Goal: Information Seeking & Learning: Learn about a topic

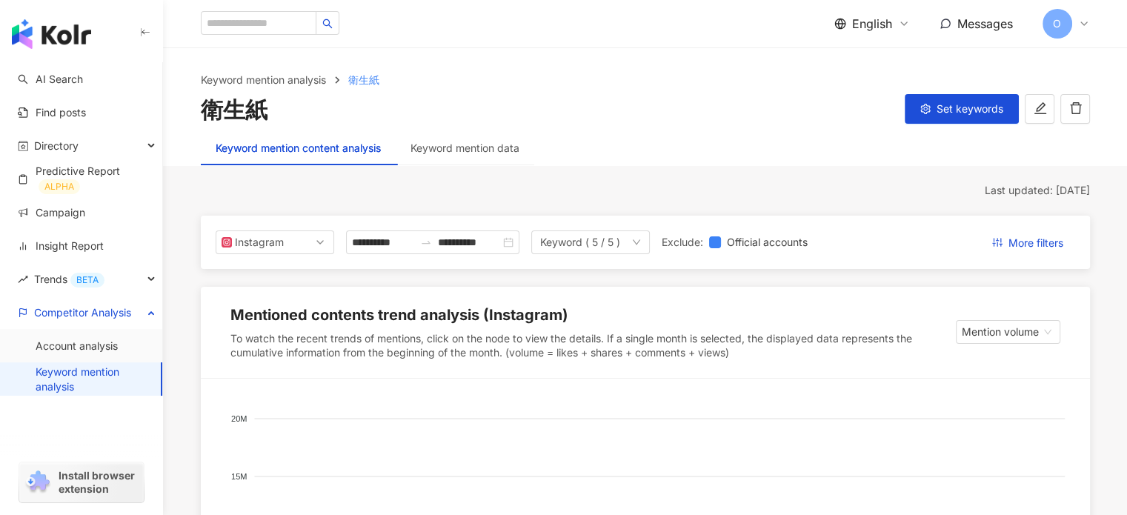
click at [894, 20] on div "English" at bounding box center [872, 24] width 76 height 16
click at [881, 58] on div "繁體中文" at bounding box center [881, 57] width 74 height 26
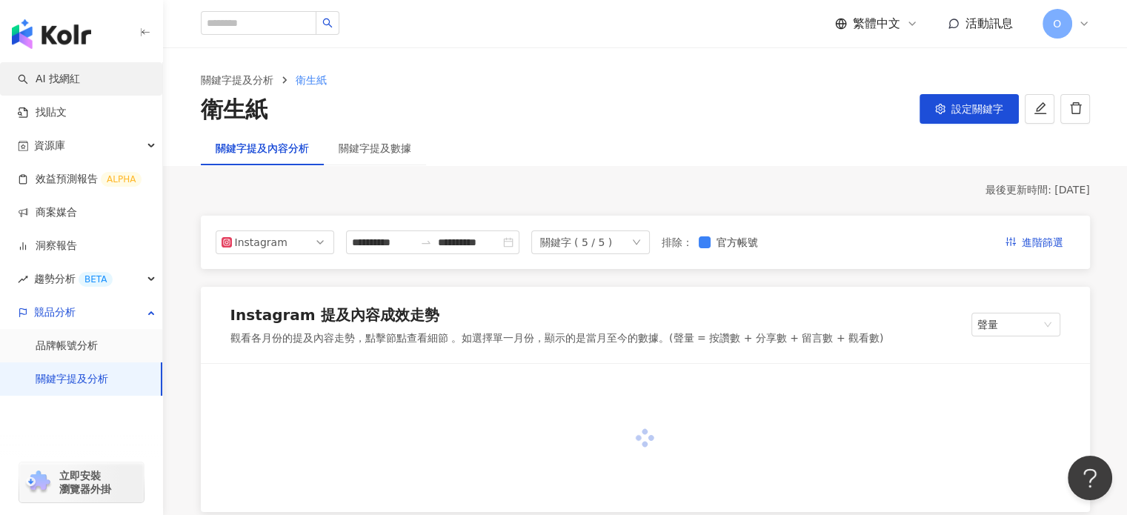
click at [74, 78] on link "AI 找網紅" at bounding box center [49, 79] width 62 height 15
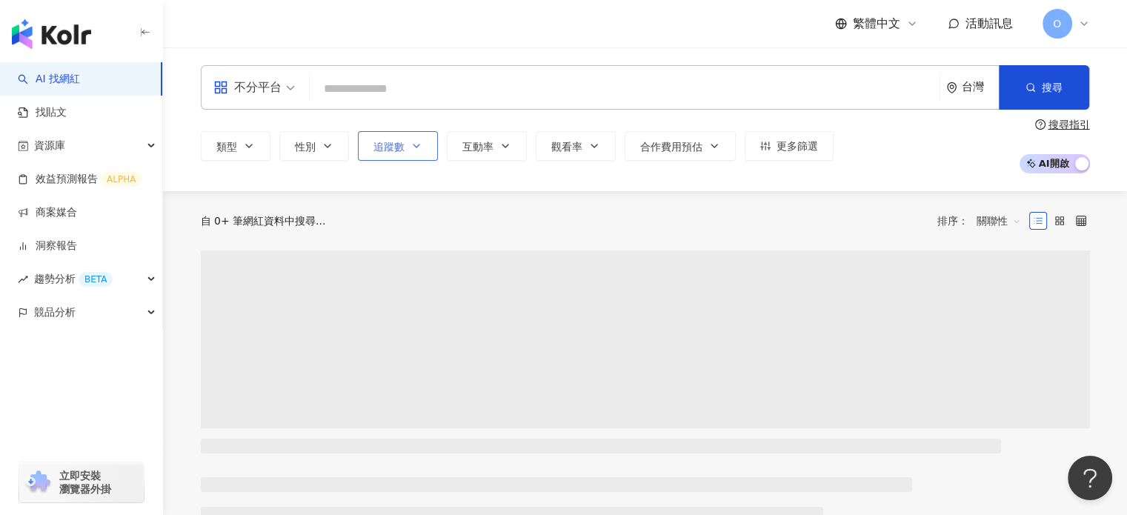
click at [404, 150] on button "追蹤數" at bounding box center [398, 146] width 80 height 30
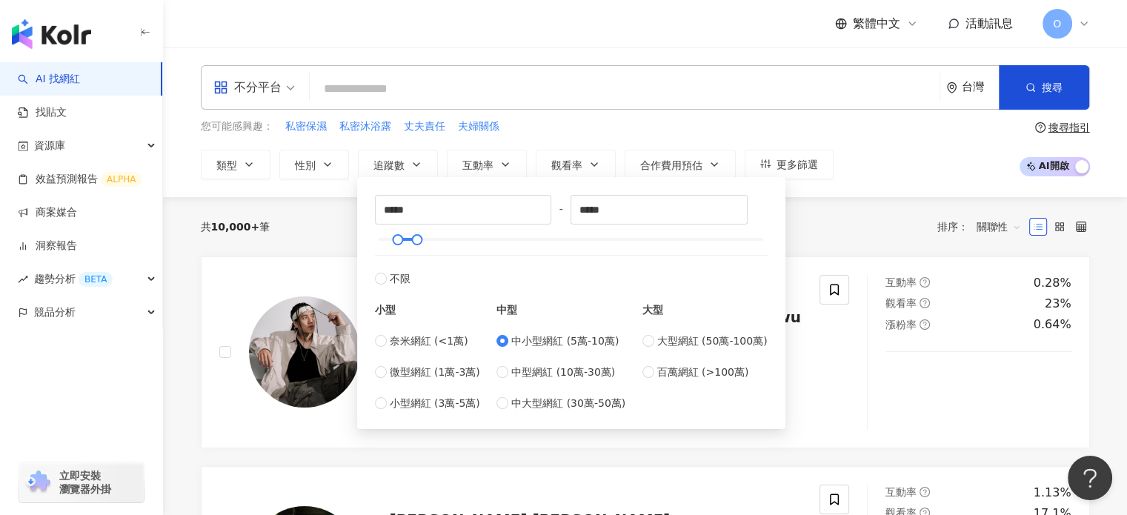
type input "*****"
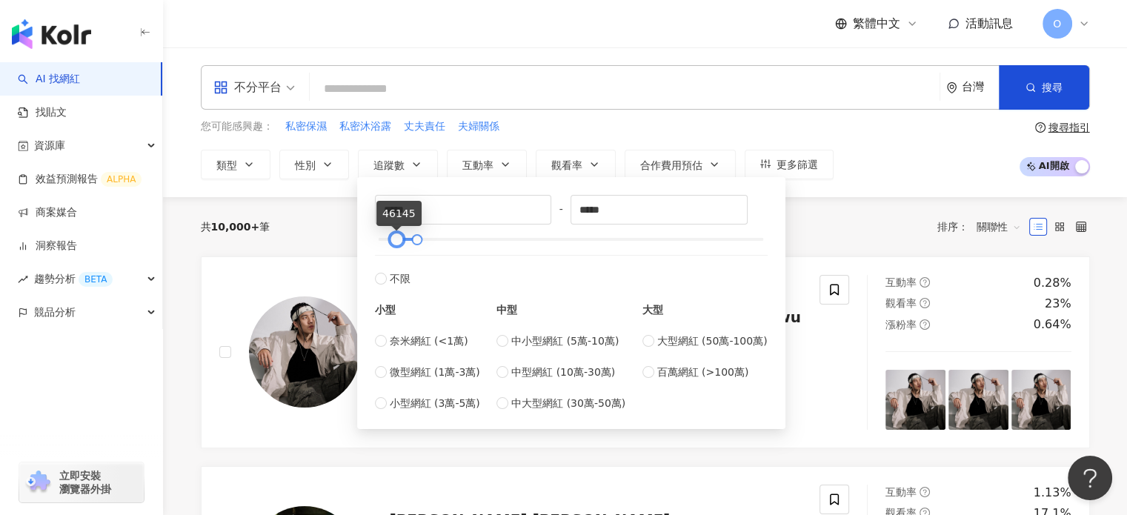
click at [394, 244] on div at bounding box center [396, 240] width 8 height 8
click at [511, 378] on label "中型網紅 (10萬-30萬)" at bounding box center [560, 372] width 129 height 16
type input "******"
click at [551, 343] on span "中小型網紅 (5萬-10萬)" at bounding box center [564, 341] width 107 height 16
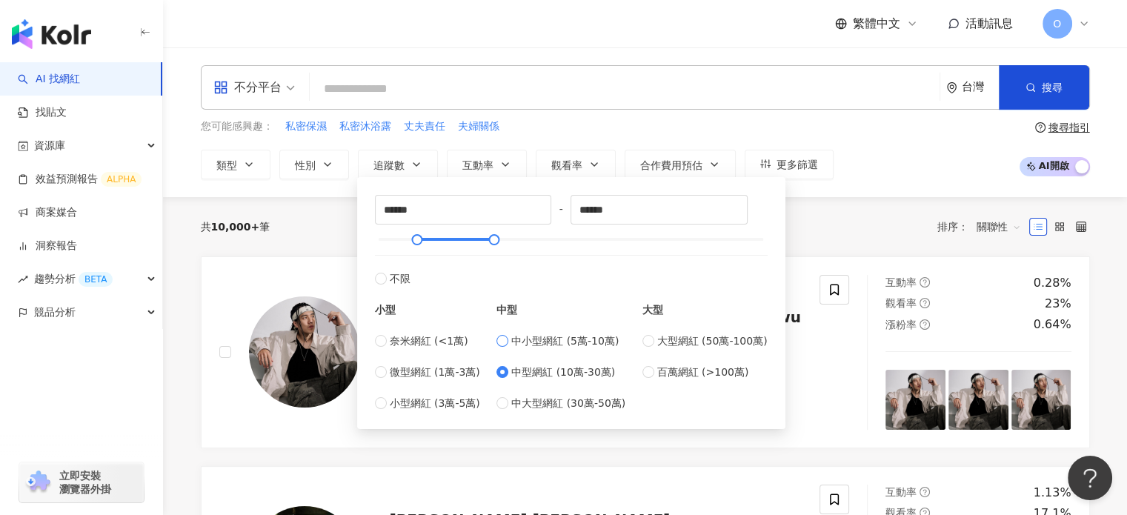
type input "*****"
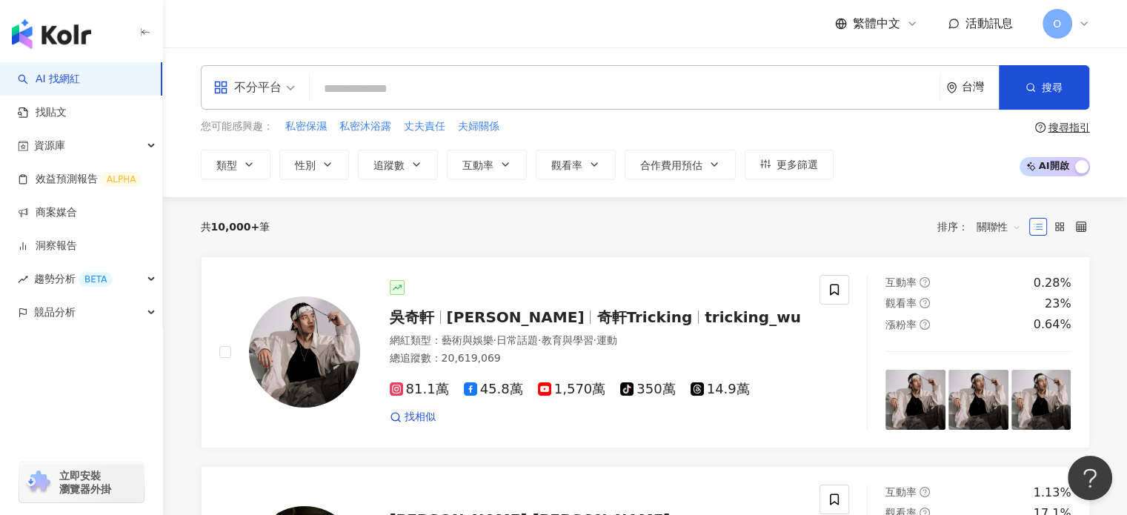
click at [831, 236] on div "共 10,000+ 筆 排序： 關聯性" at bounding box center [645, 227] width 889 height 24
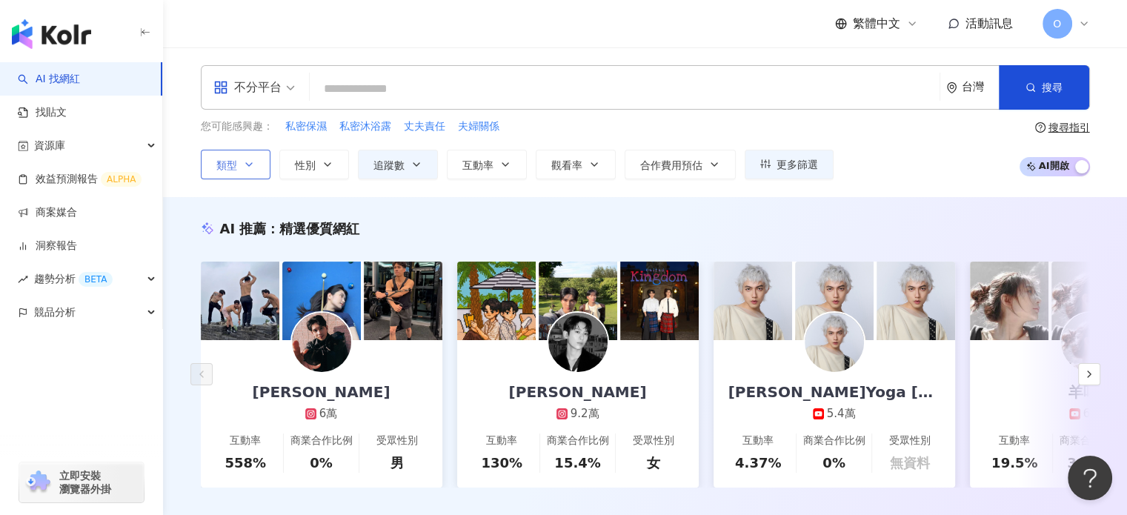
click at [247, 160] on icon "button" at bounding box center [249, 164] width 12 height 12
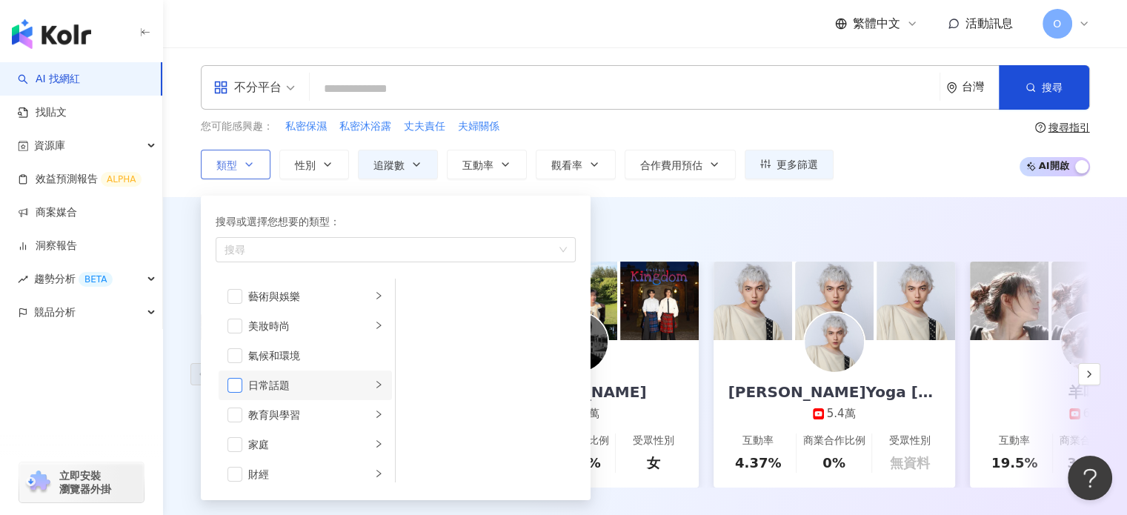
click at [234, 382] on span "button" at bounding box center [234, 385] width 15 height 15
click at [234, 448] on span "button" at bounding box center [234, 444] width 15 height 15
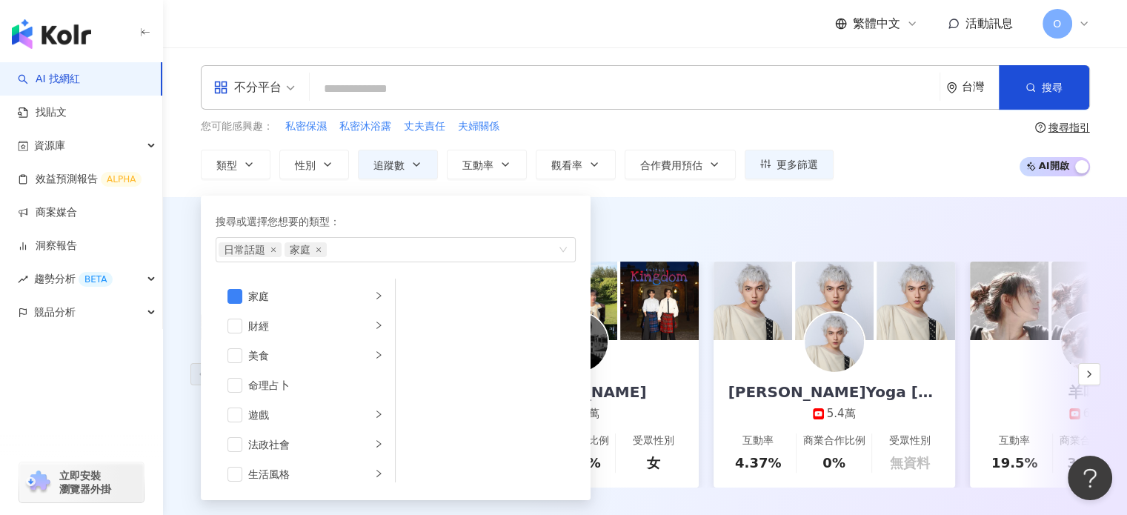
click at [713, 187] on div "不分平台 台灣 搜尋 您可能感興趣： 私密保濕 私密沐浴露 丈夫責任 夫婦關係 類型 搜尋或選擇您想要的類型： 日常話題 家庭 藝術與娛樂 美妝時尚 氣候和環…" at bounding box center [645, 122] width 964 height 150
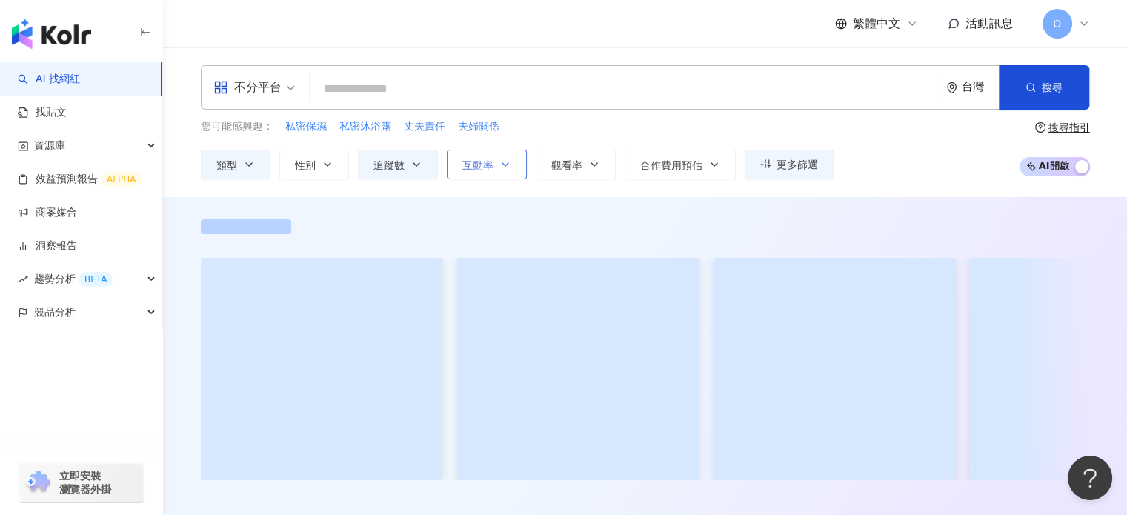
click at [483, 159] on span "互動率" at bounding box center [477, 165] width 31 height 12
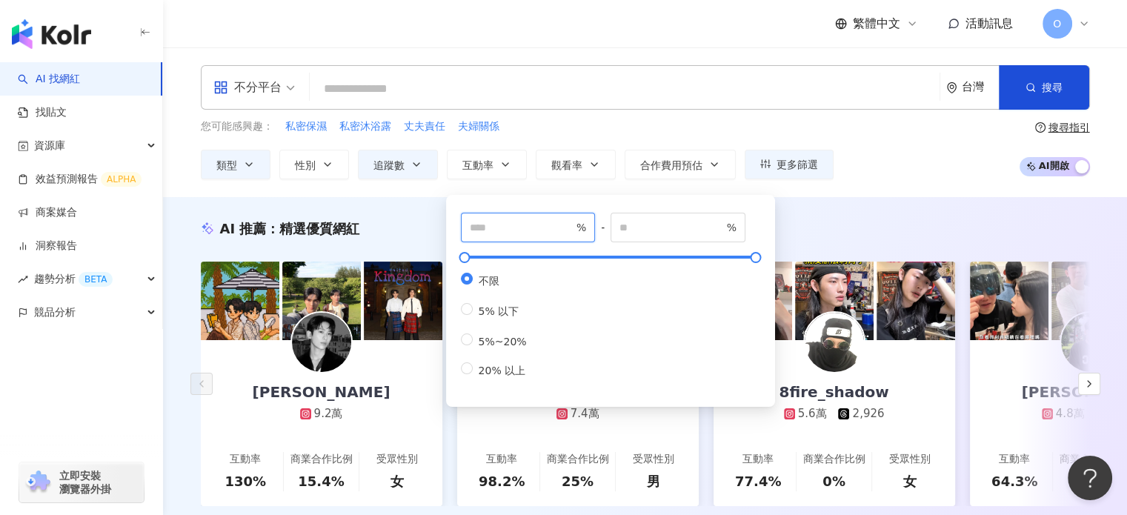
click at [547, 231] on input "number" at bounding box center [522, 227] width 104 height 16
type input "*"
click at [646, 227] on input "number" at bounding box center [671, 227] width 104 height 16
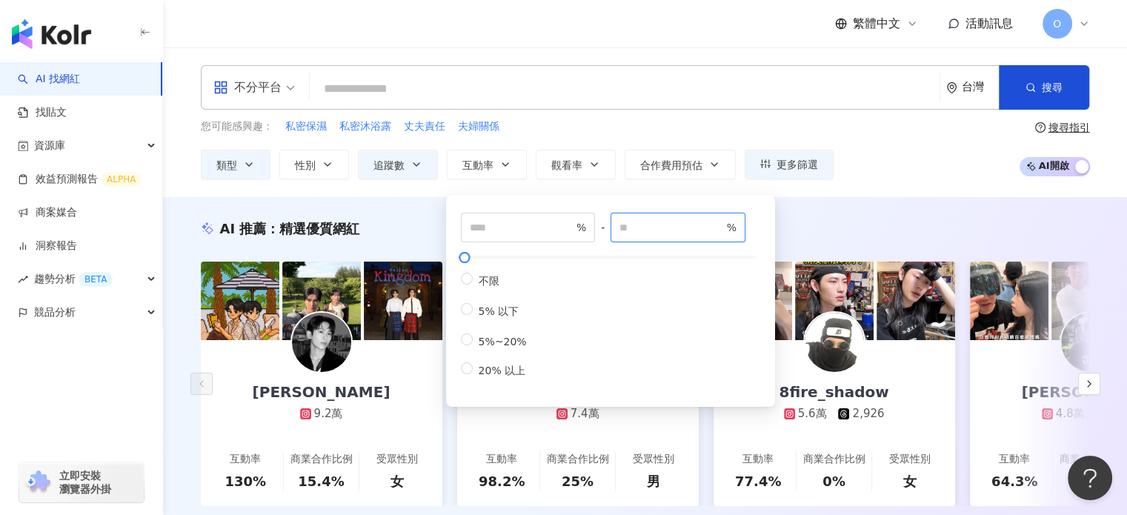
type input "*"
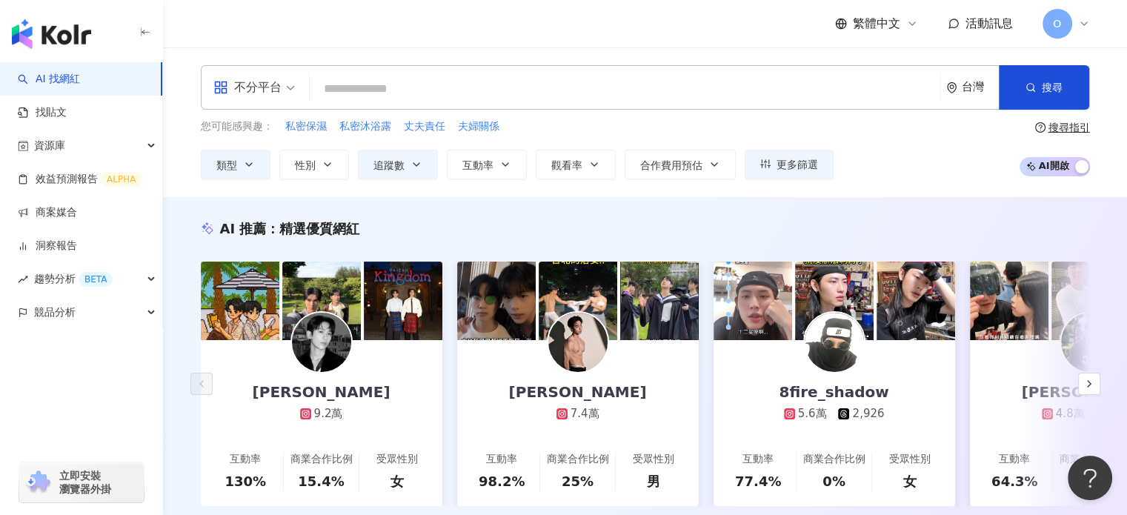
click at [858, 207] on div "AI 推薦 ： 精選優質網紅 Leiro Lai 9.2萬 互動率 130% 商業合作比例 15.4% 受眾性別 女 陳昱嘉 7.4萬 互動率 98.2% 商…" at bounding box center [645, 378] width 964 height 362
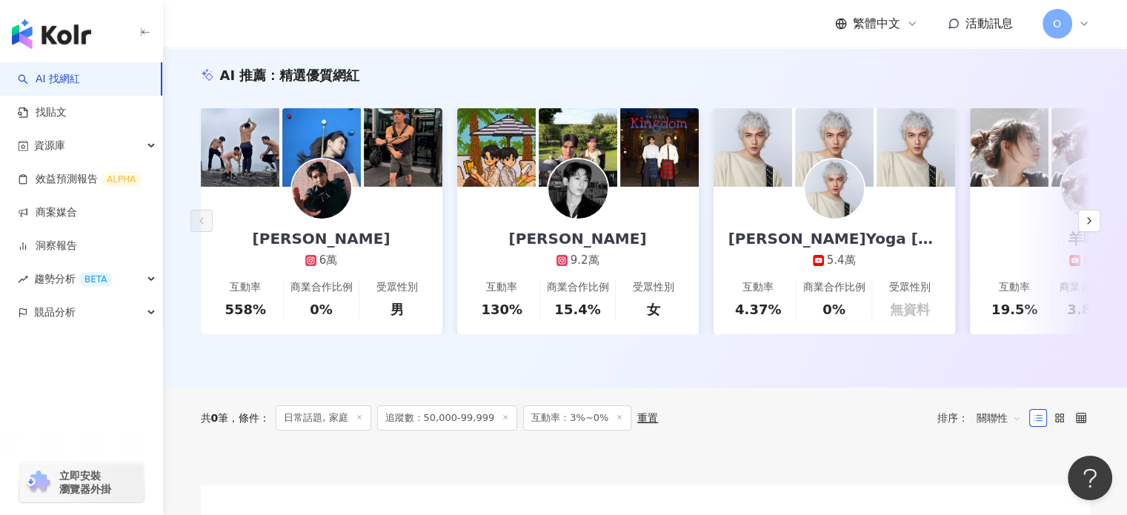
scroll to position [46, 0]
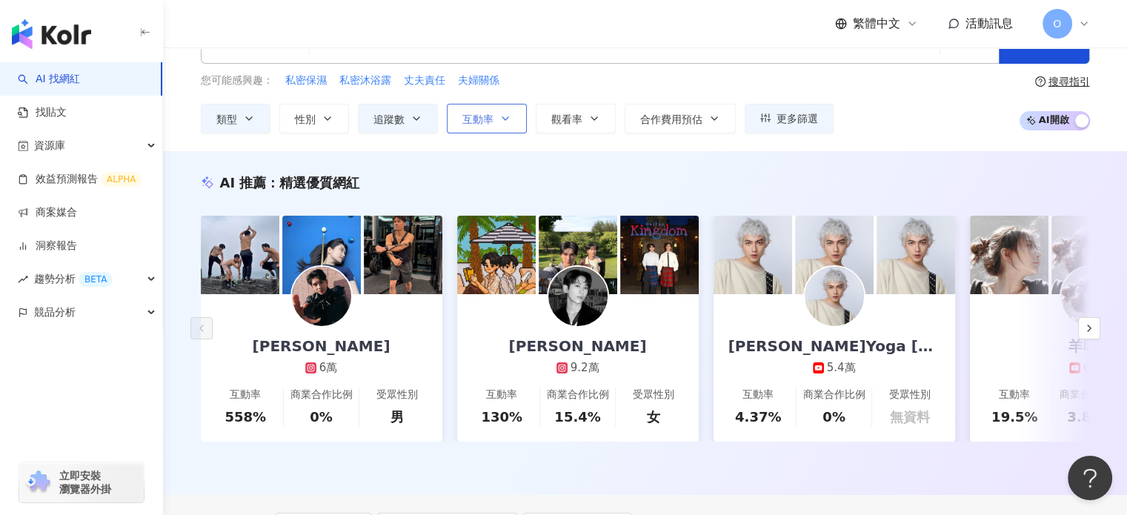
click at [502, 117] on icon "button" at bounding box center [505, 118] width 6 height 3
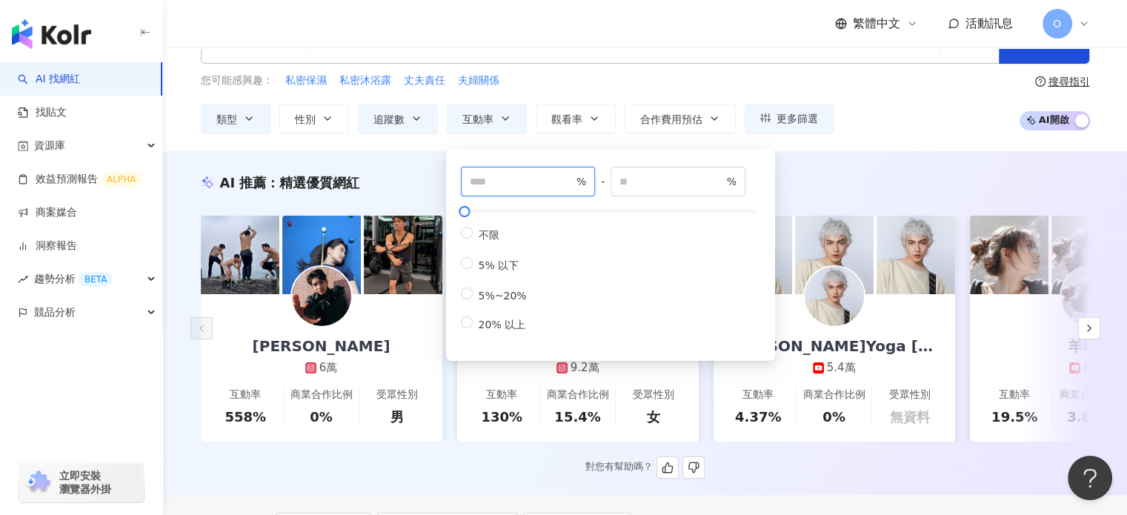
drag, startPoint x: 495, startPoint y: 179, endPoint x: 435, endPoint y: 177, distance: 60.8
click at [435, 177] on main "不分平台 台灣 搜尋 您可能感興趣： 私密保濕 私密沐浴露 丈夫責任 夫婦關係 類型 性別 追蹤數 互動率 觀看率 合作費用預估 更多篩選 ***** - *…" at bounding box center [645, 429] width 964 height 857
type input "*"
click at [481, 233] on span "不限" at bounding box center [489, 235] width 33 height 12
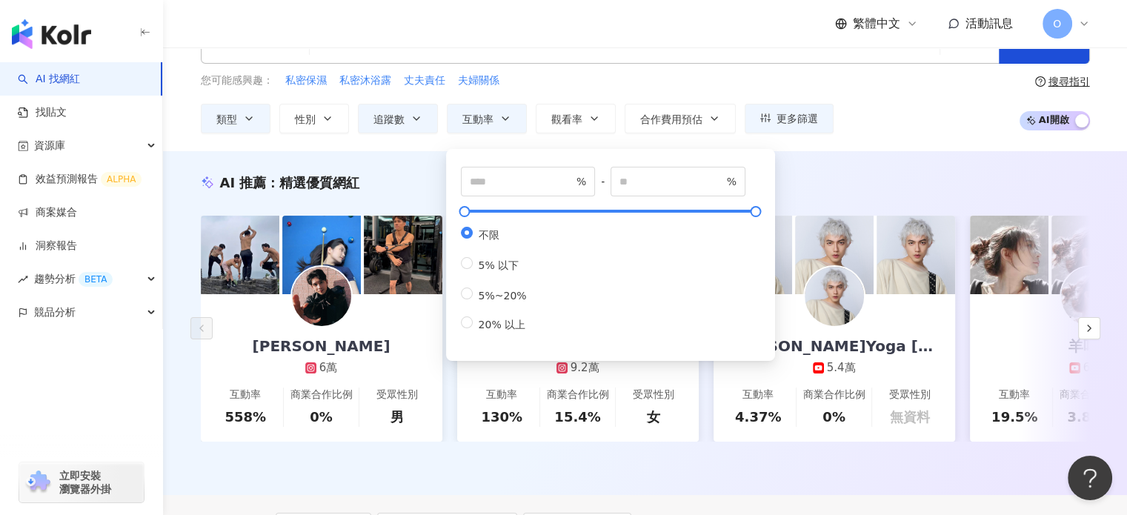
click at [910, 162] on div "AI 推薦 ： 精選優質網紅 楊峻毅 6萬 互動率 558% 商業合作比例 0% 受眾性別 男 Leiro Lai 9.2萬 互動率 130% 商業合作比例 …" at bounding box center [645, 323] width 964 height 344
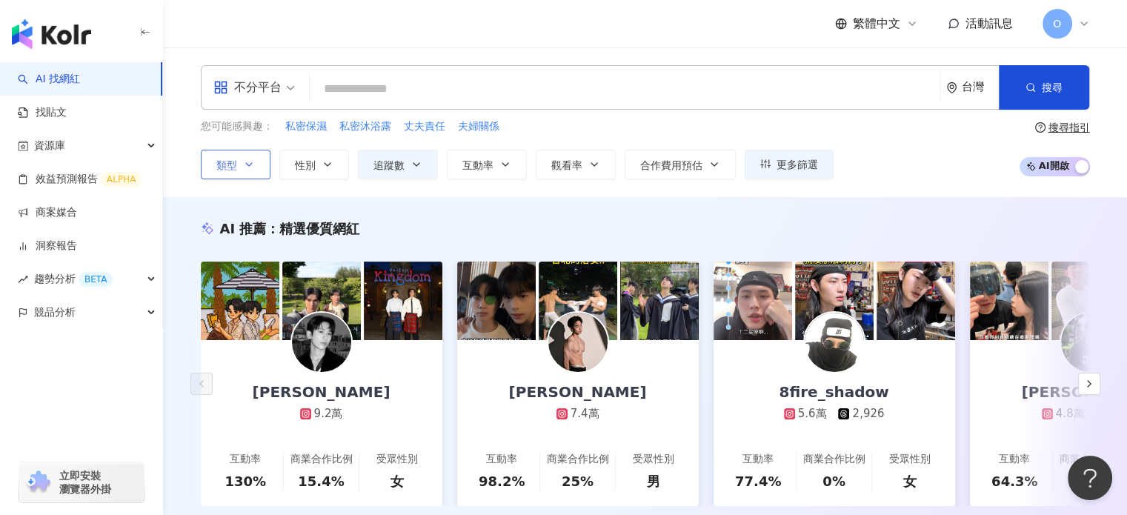
click at [221, 164] on span "類型" at bounding box center [226, 165] width 21 height 12
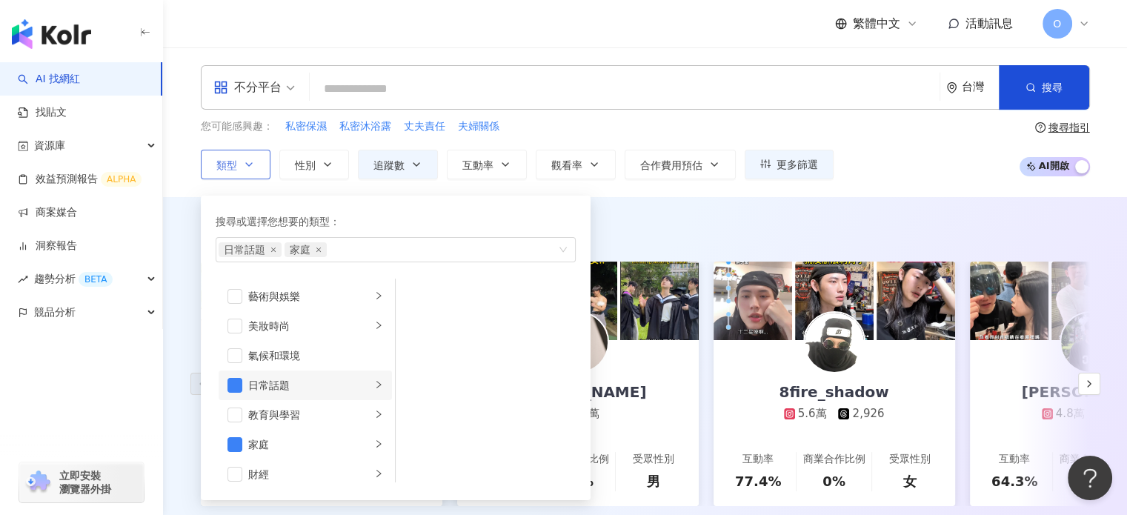
click at [374, 384] on icon "right" at bounding box center [378, 384] width 9 height 9
click at [415, 296] on span "button" at bounding box center [414, 296] width 15 height 15
click at [415, 324] on span "button" at bounding box center [414, 325] width 15 height 15
click at [412, 358] on span "button" at bounding box center [414, 355] width 15 height 15
click at [364, 448] on li "家庭" at bounding box center [304, 445] width 173 height 30
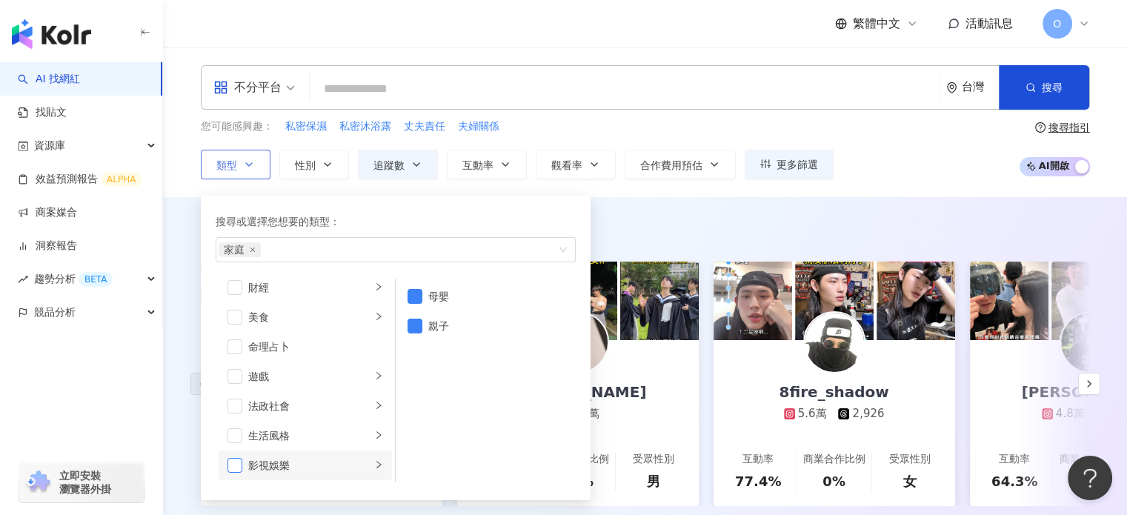
scroll to position [222, 0]
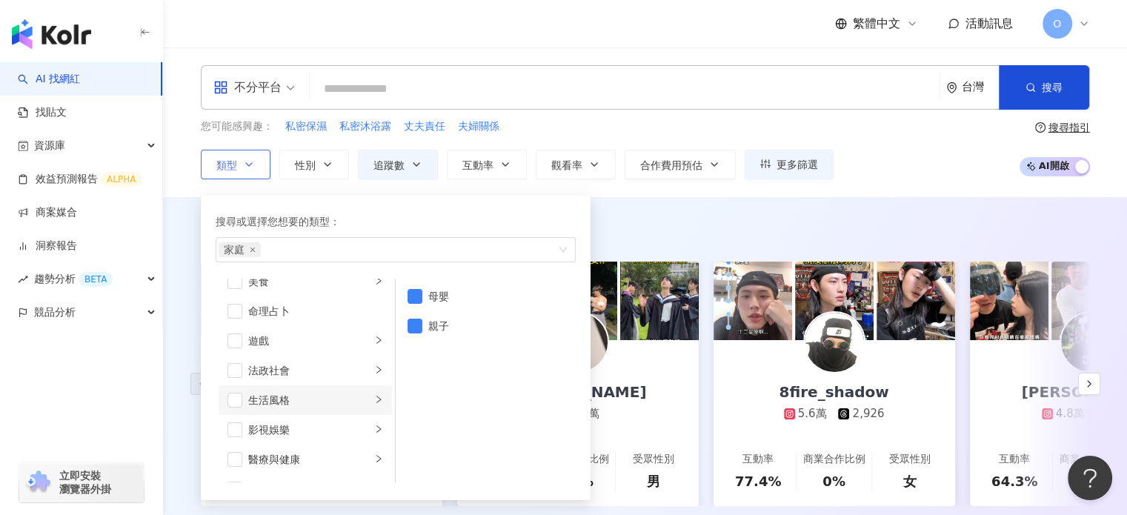
click at [377, 401] on li "生活風格" at bounding box center [304, 400] width 173 height 30
click at [415, 300] on span "button" at bounding box center [414, 296] width 15 height 15
click at [409, 331] on span "button" at bounding box center [414, 325] width 15 height 15
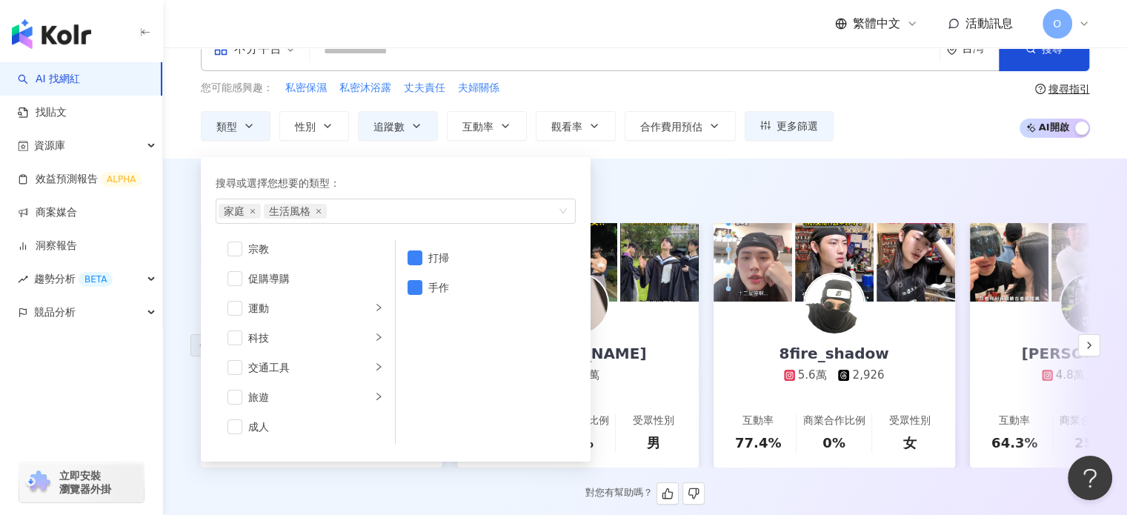
scroll to position [0, 0]
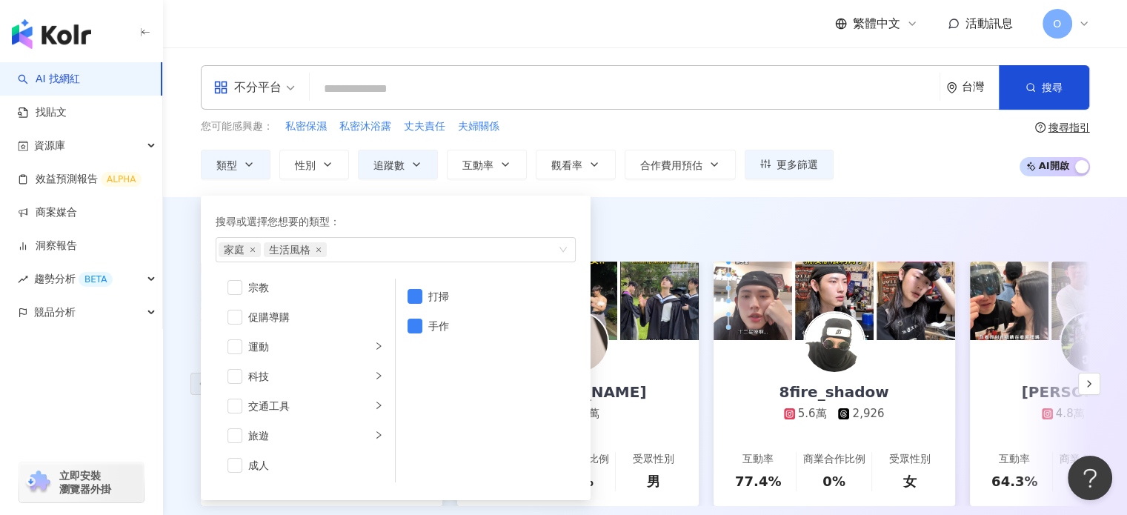
click at [695, 221] on div "AI 推薦 ： 精選優質網紅" at bounding box center [645, 228] width 889 height 19
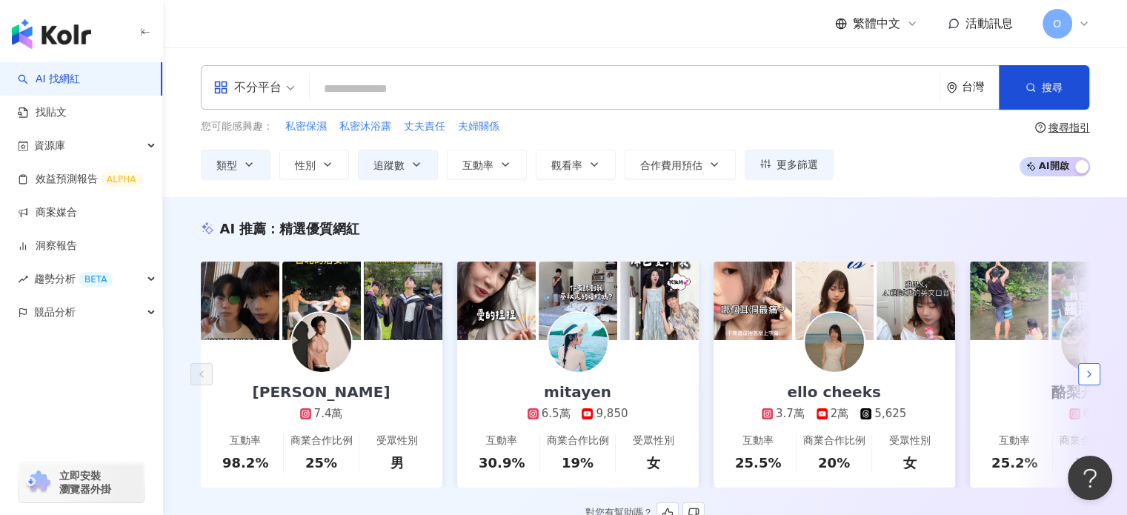
click at [1097, 385] on button "button" at bounding box center [1089, 374] width 22 height 22
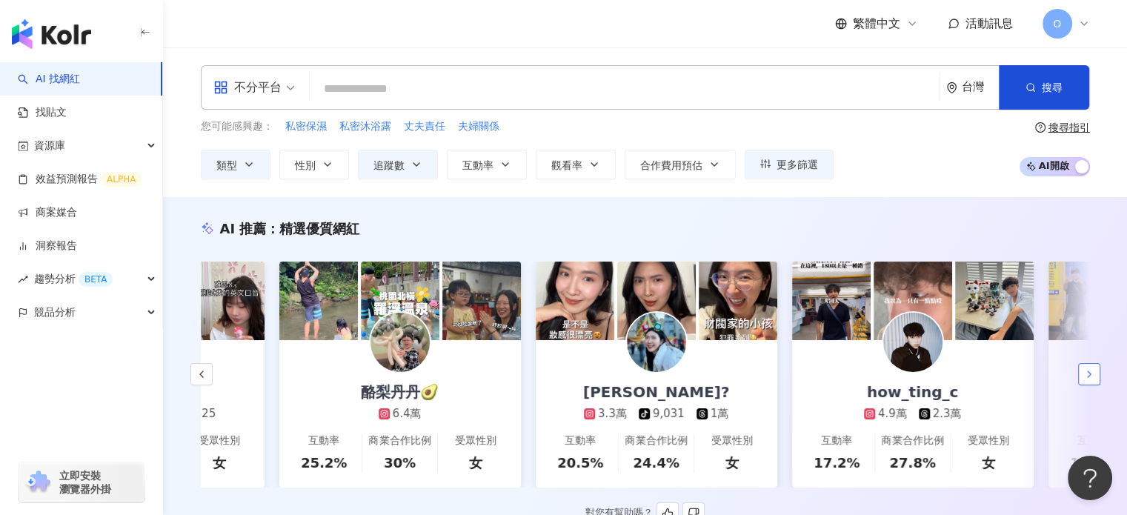
scroll to position [0, 769]
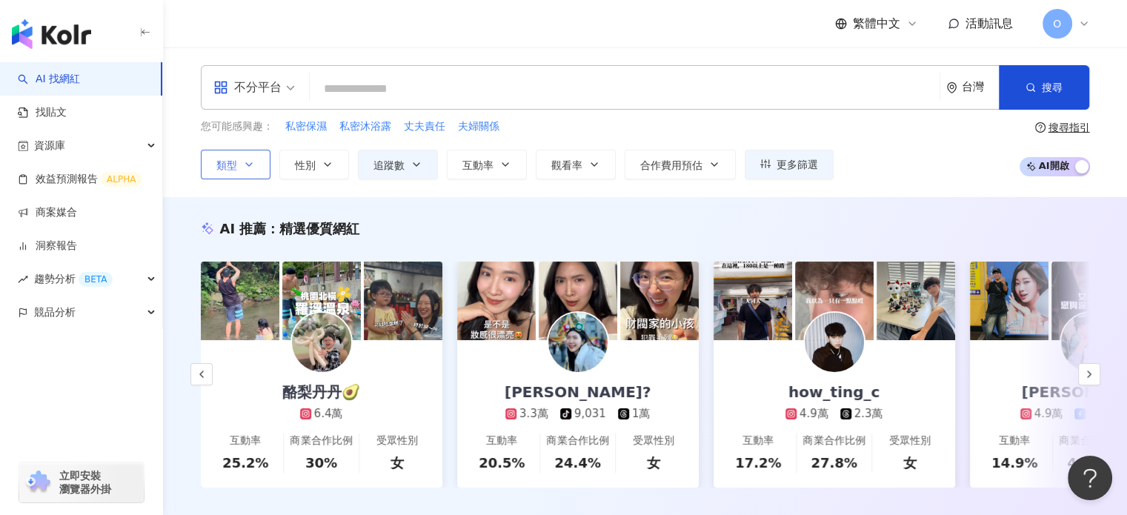
click at [230, 165] on span "類型" at bounding box center [226, 165] width 21 height 12
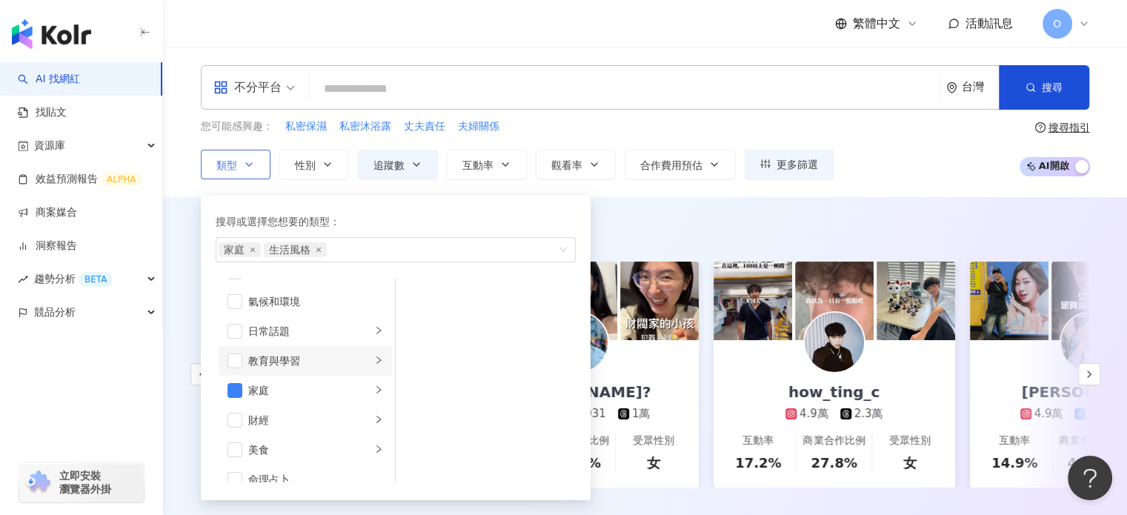
scroll to position [0, 0]
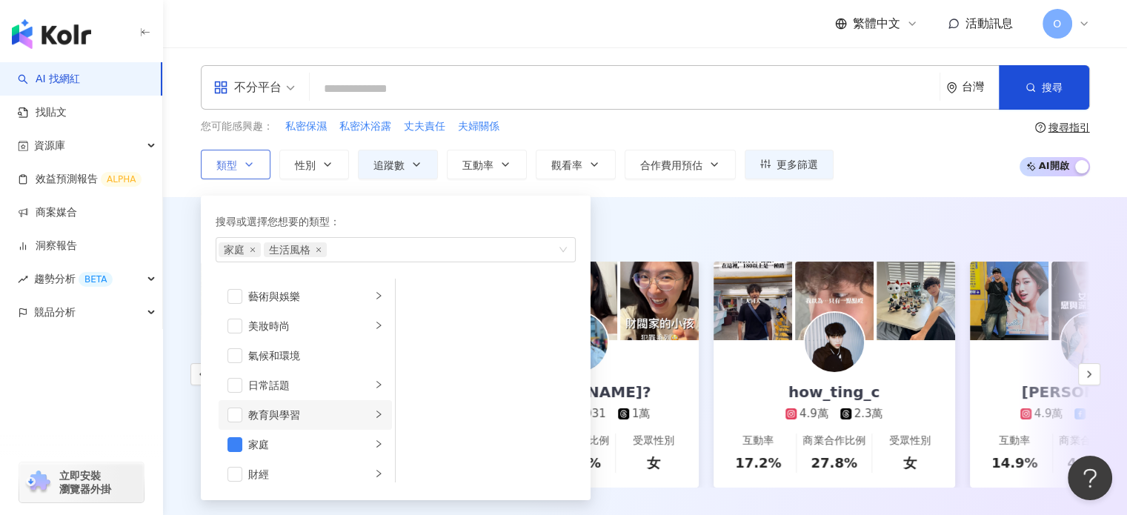
click at [374, 413] on icon "right" at bounding box center [378, 414] width 9 height 9
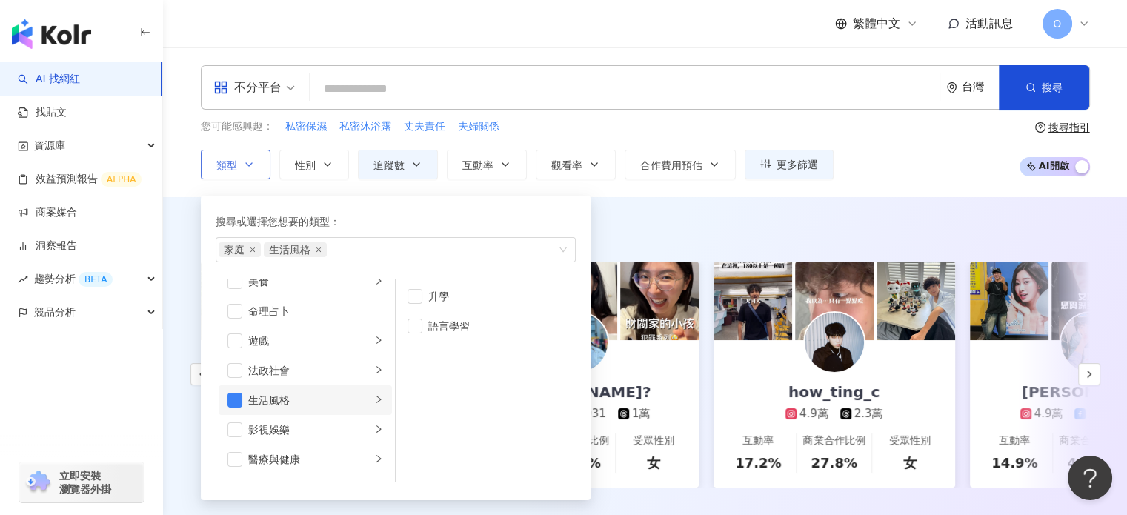
click at [367, 410] on li "生活風格" at bounding box center [304, 400] width 173 height 30
click at [374, 404] on div "button" at bounding box center [378, 400] width 9 height 14
click at [874, 189] on div "不分平台 台灣 搜尋 您可能感興趣： 私密保濕 私密沐浴露 丈夫責任 夫婦關係 類型 搜尋或選擇您想要的類型： 家庭 生活風格 藝術與娛樂 美妝時尚 氣候和環…" at bounding box center [645, 122] width 964 height 150
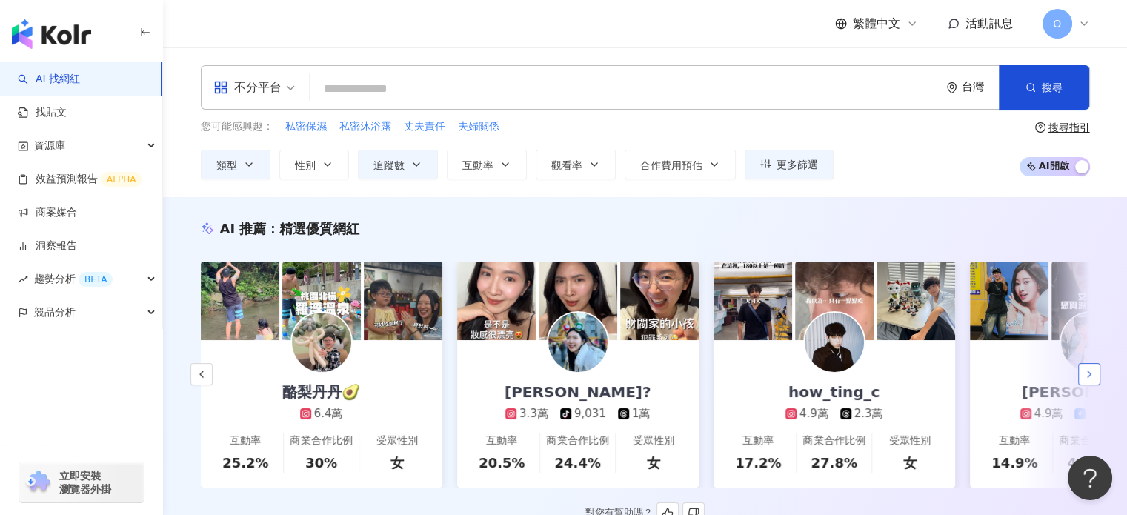
click at [1096, 384] on button "button" at bounding box center [1089, 374] width 22 height 22
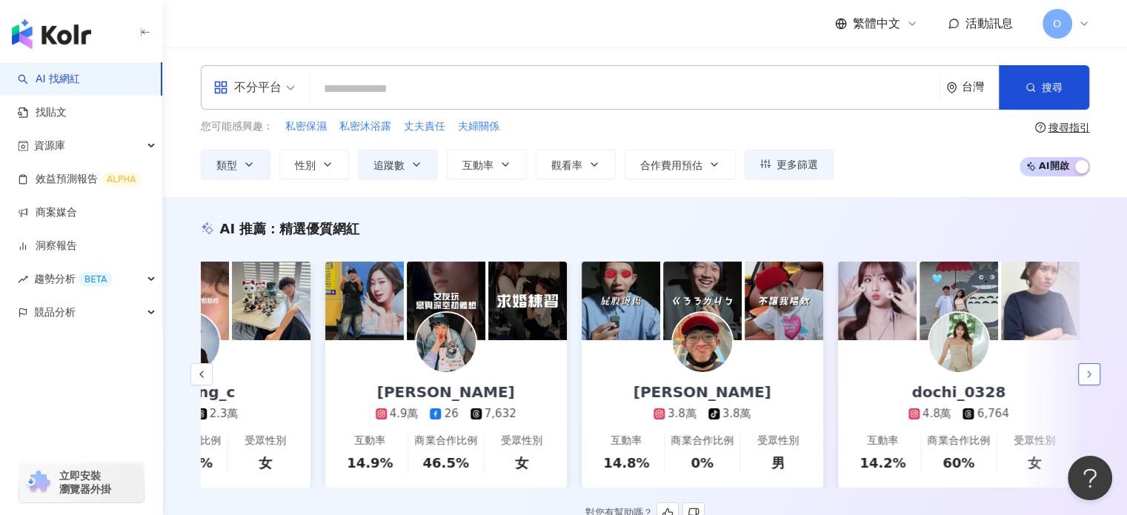
scroll to position [0, 1538]
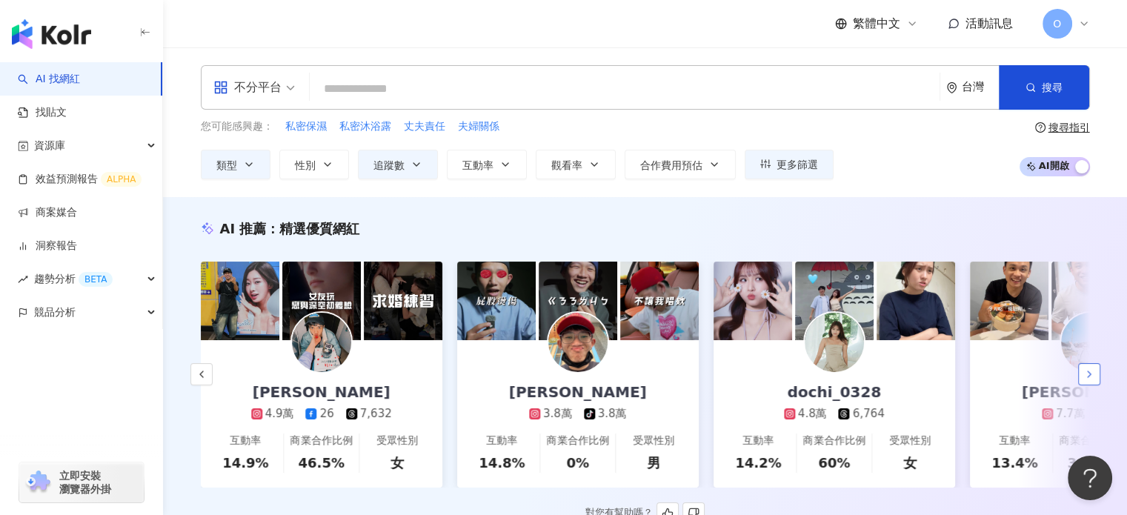
click at [1096, 384] on button "button" at bounding box center [1089, 374] width 22 height 22
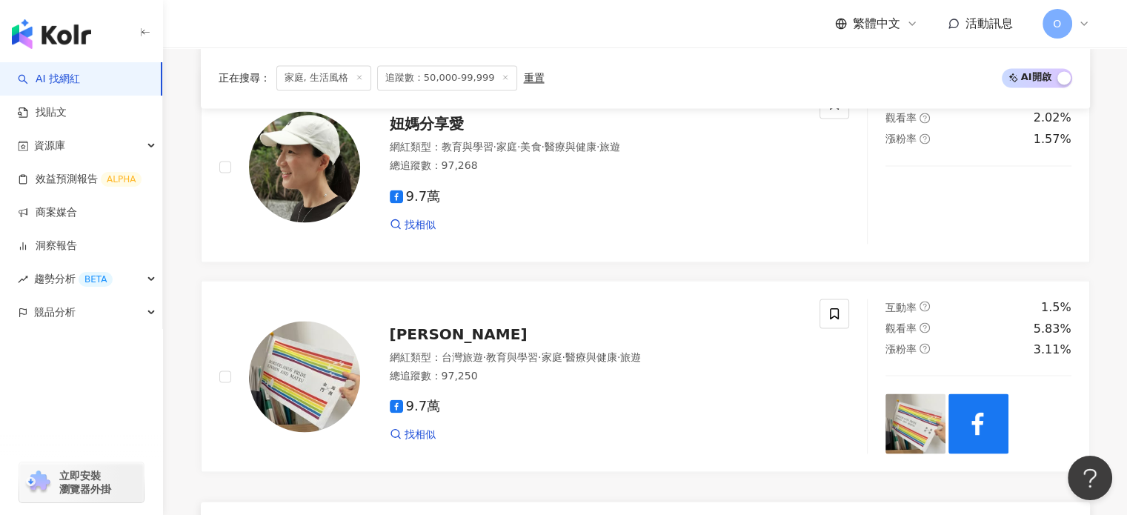
scroll to position [2902, 0]
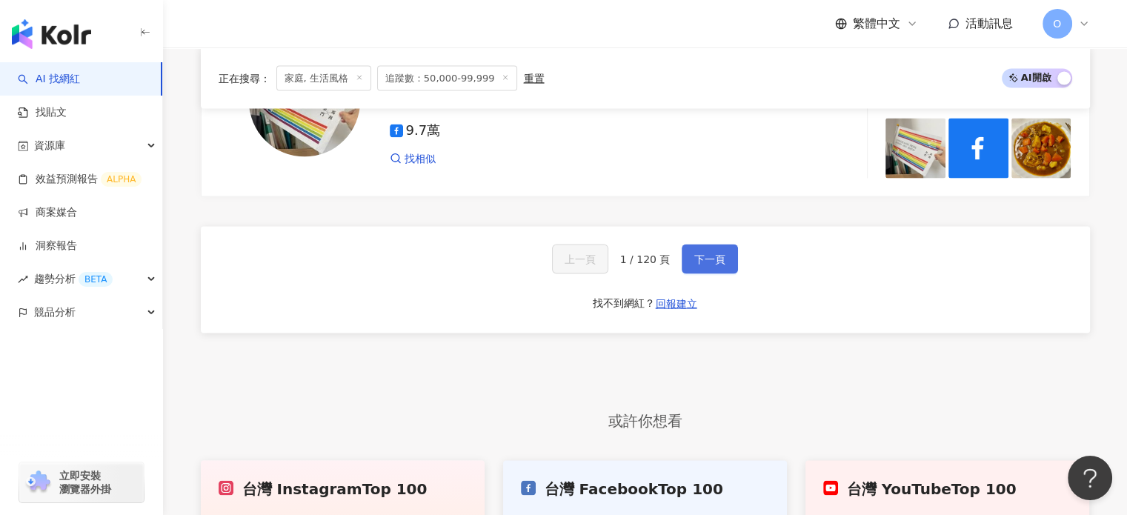
click at [701, 265] on span "下一頁" at bounding box center [709, 259] width 31 height 12
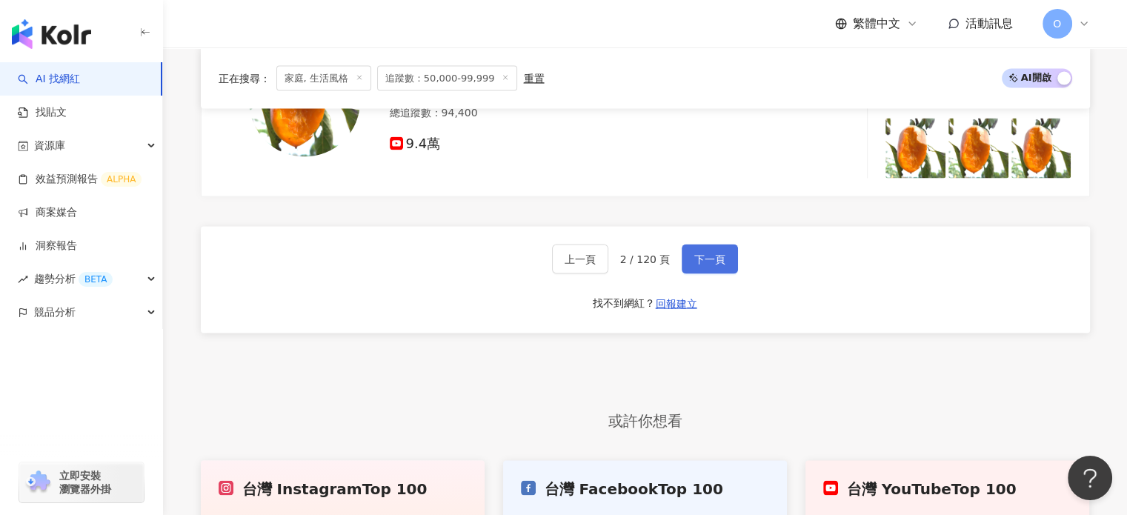
click at [712, 260] on span "下一頁" at bounding box center [709, 259] width 31 height 12
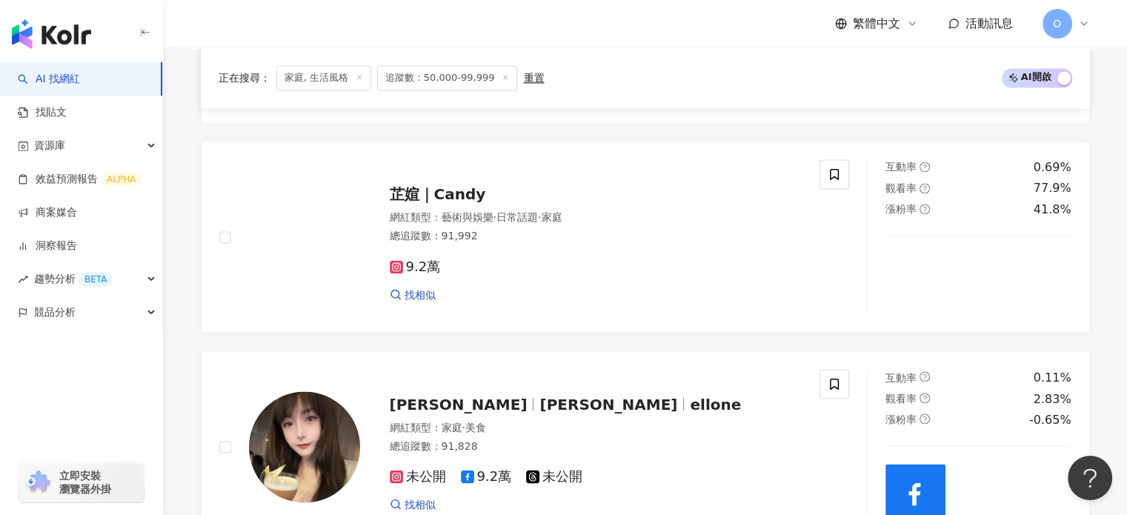
scroll to position [2853, 0]
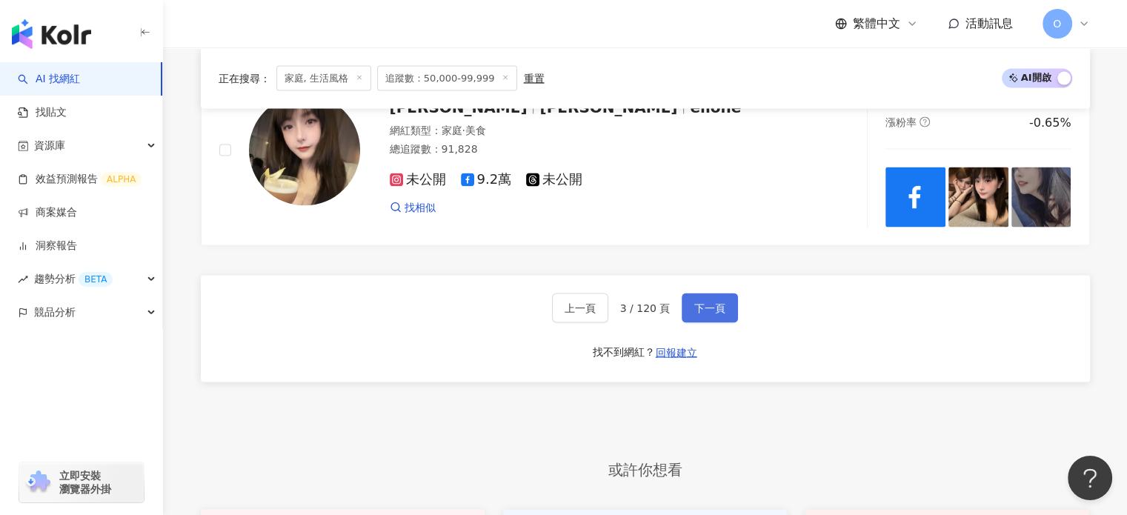
click at [705, 314] on span "下一頁" at bounding box center [709, 308] width 31 height 12
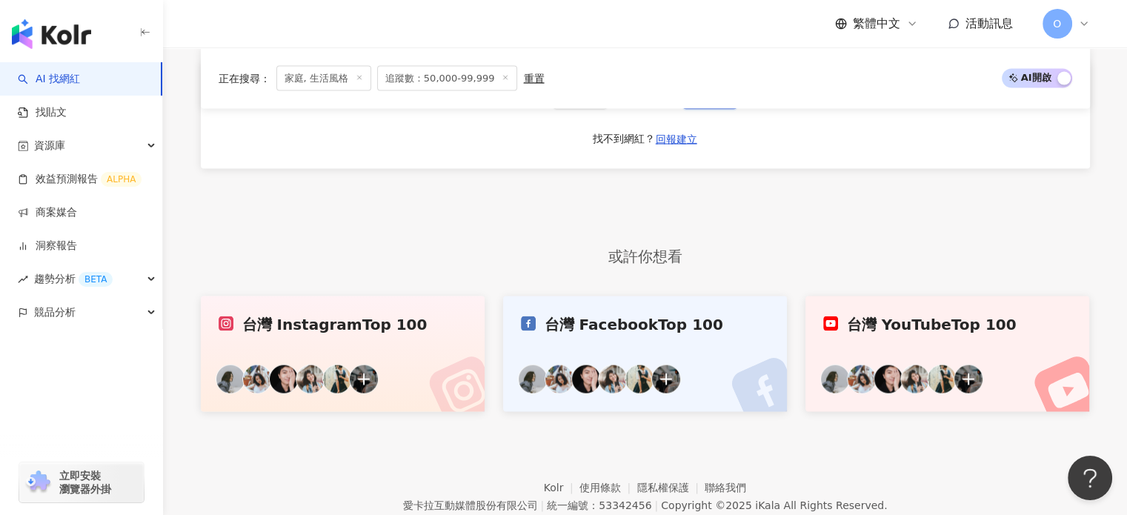
scroll to position [3057, 0]
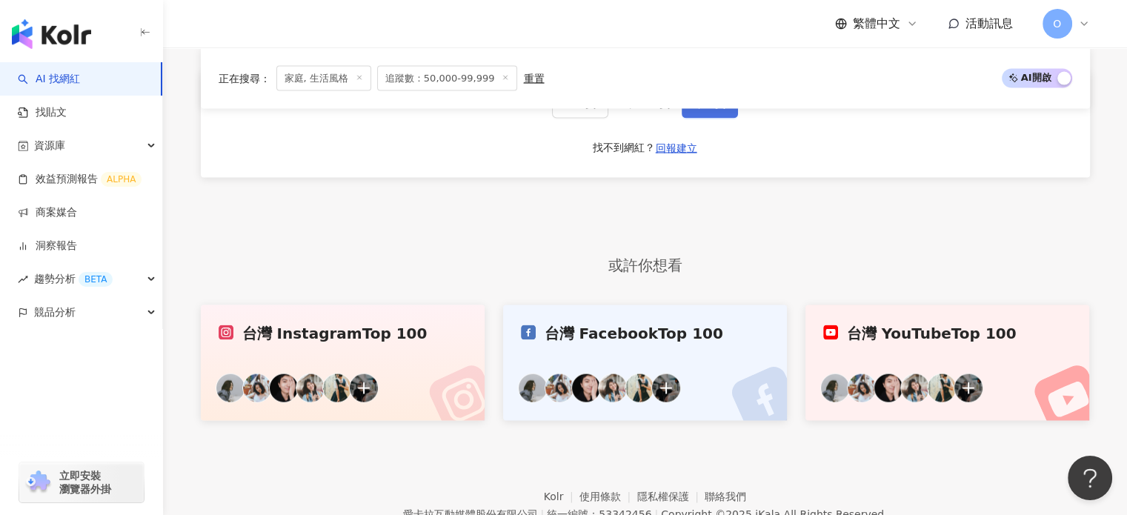
click at [710, 117] on button "下一頁" at bounding box center [709, 104] width 56 height 30
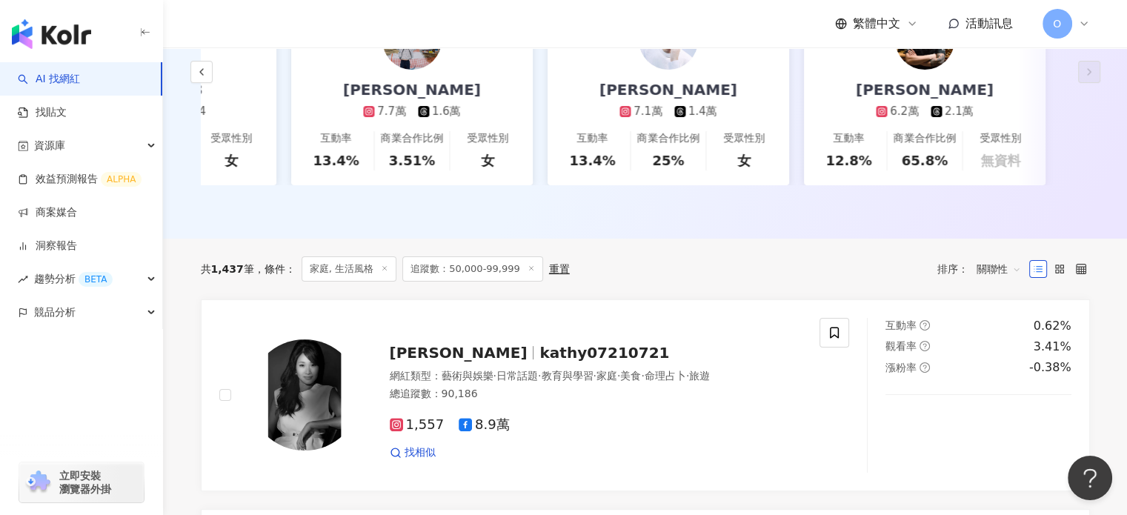
scroll to position [286, 0]
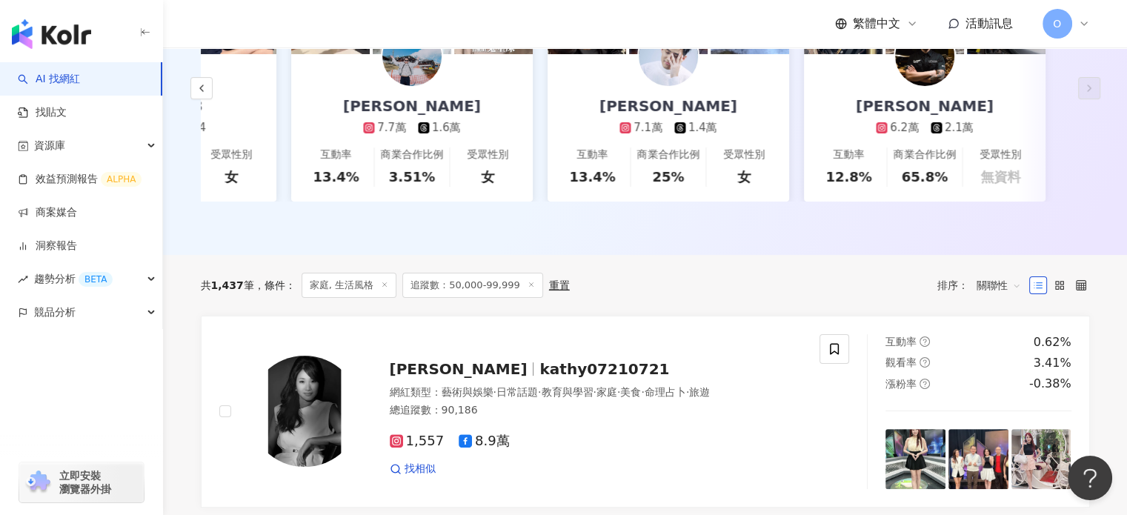
click at [998, 296] on span "關聯性" at bounding box center [998, 285] width 44 height 24
click at [1004, 376] on div "漲粉率" at bounding box center [997, 376] width 37 height 16
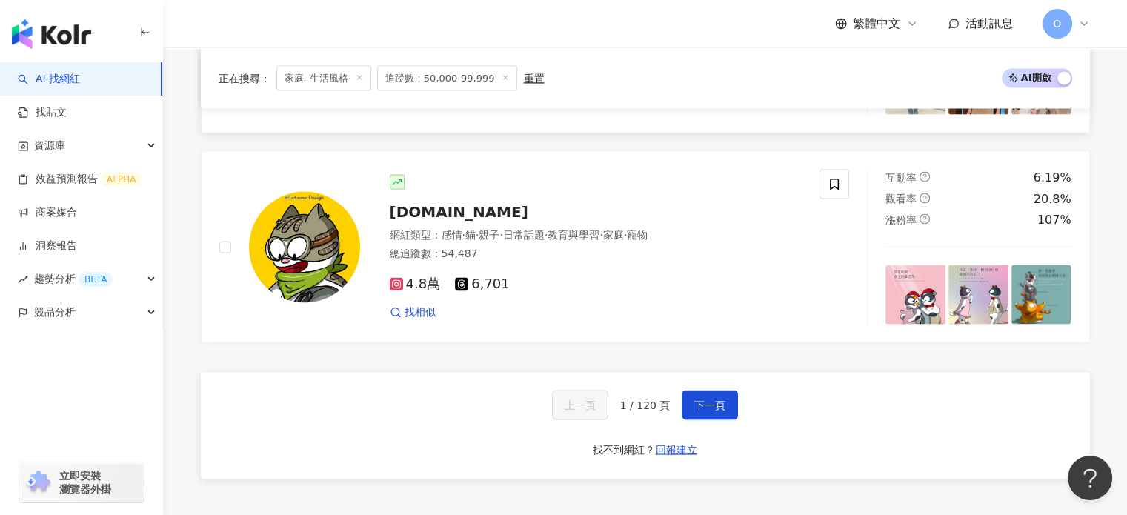
scroll to position [2814, 0]
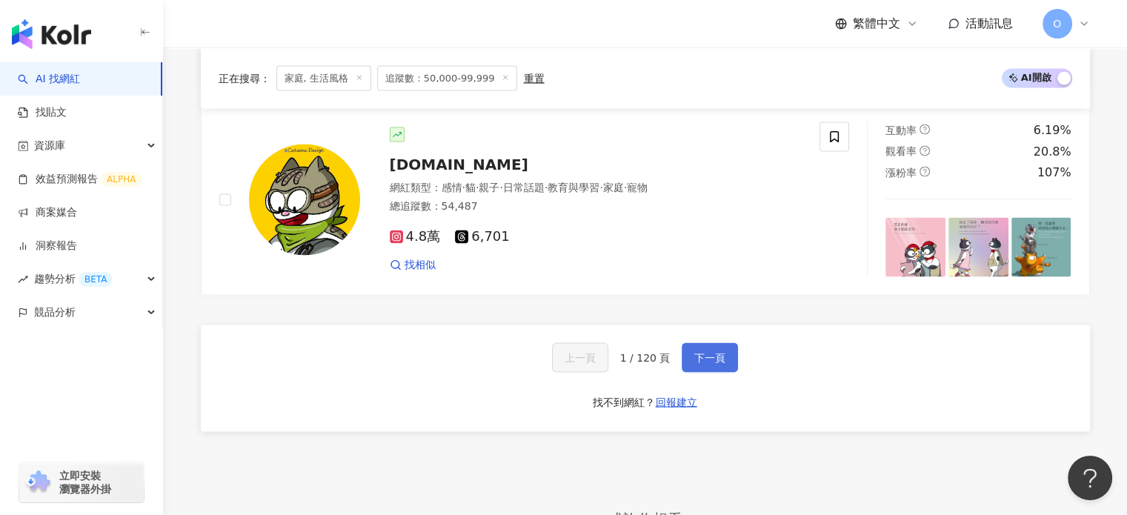
click at [710, 355] on span "下一頁" at bounding box center [709, 357] width 31 height 12
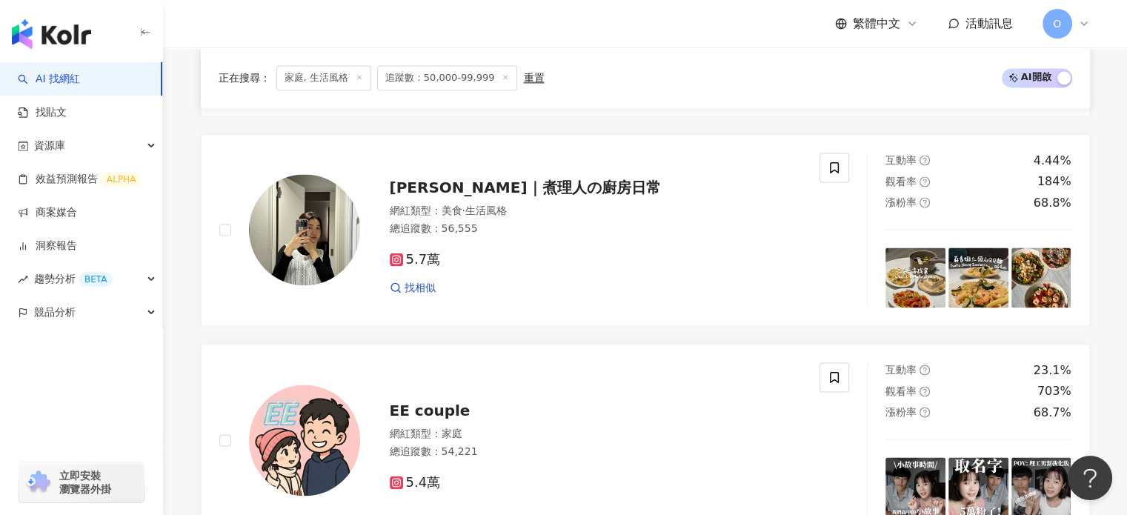
scroll to position [2070, 0]
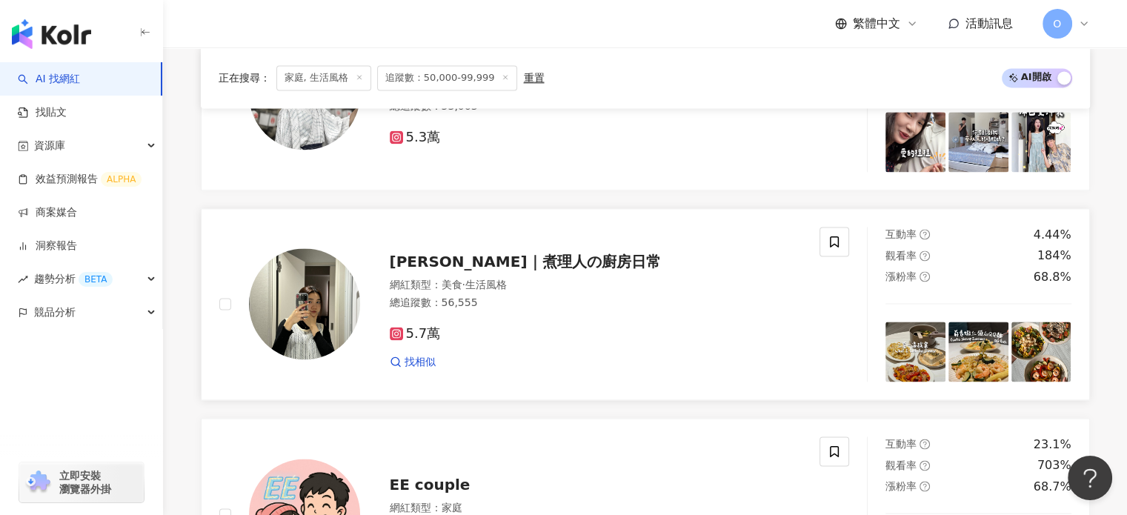
click at [534, 270] on span "Pei霈｜煮理人の廚房日常" at bounding box center [525, 262] width 271 height 18
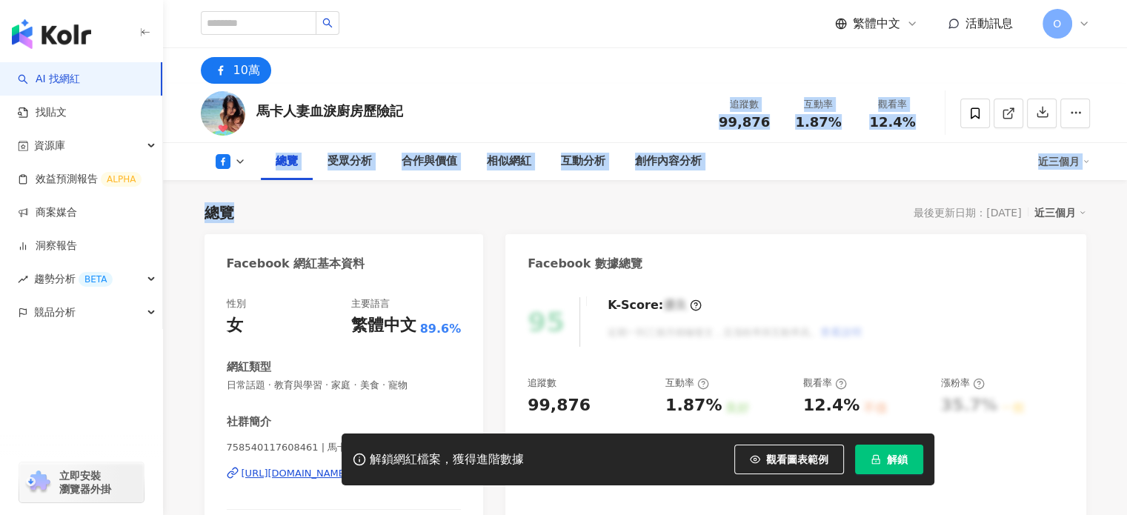
drag, startPoint x: 321, startPoint y: 110, endPoint x: 416, endPoint y: 110, distance: 95.5
click at [416, 110] on div "馬卡人妻血淚廚房歷險記 追蹤數 99,876 互動率 1.87% 觀看率 12.4%" at bounding box center [645, 113] width 948 height 59
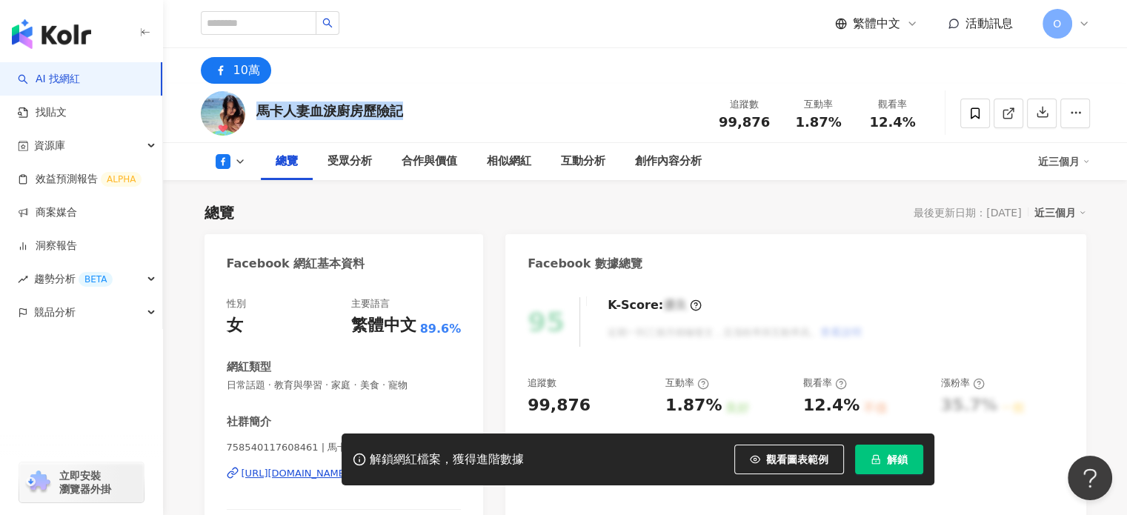
drag, startPoint x: 390, startPoint y: 111, endPoint x: 258, endPoint y: 107, distance: 131.9
click at [258, 107] on div "馬卡人妻血淚廚房歷險記" at bounding box center [329, 110] width 147 height 19
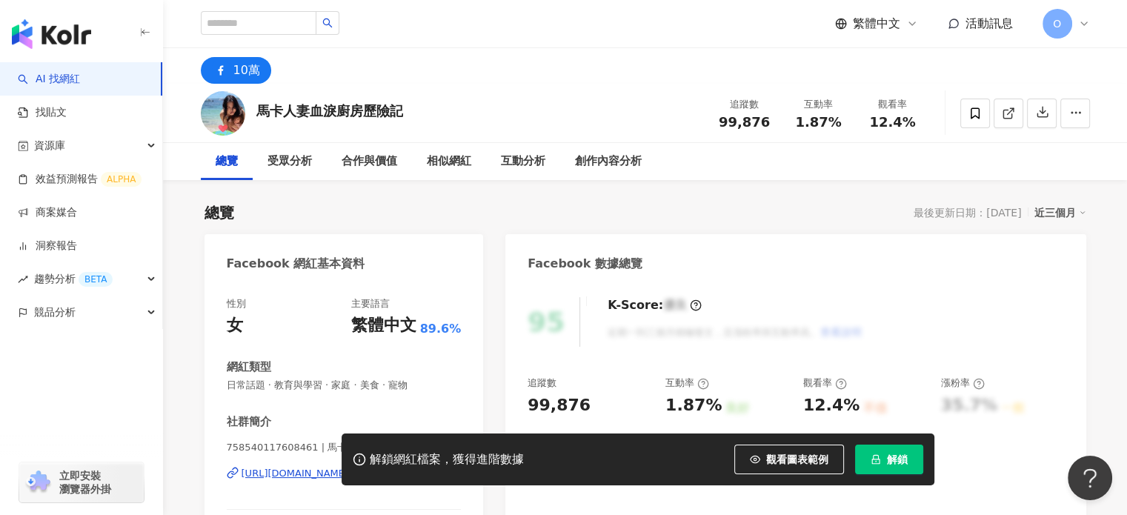
click at [435, 221] on div "總覽 最後更新日期：[DATE] 近三個月" at bounding box center [644, 212] width 881 height 21
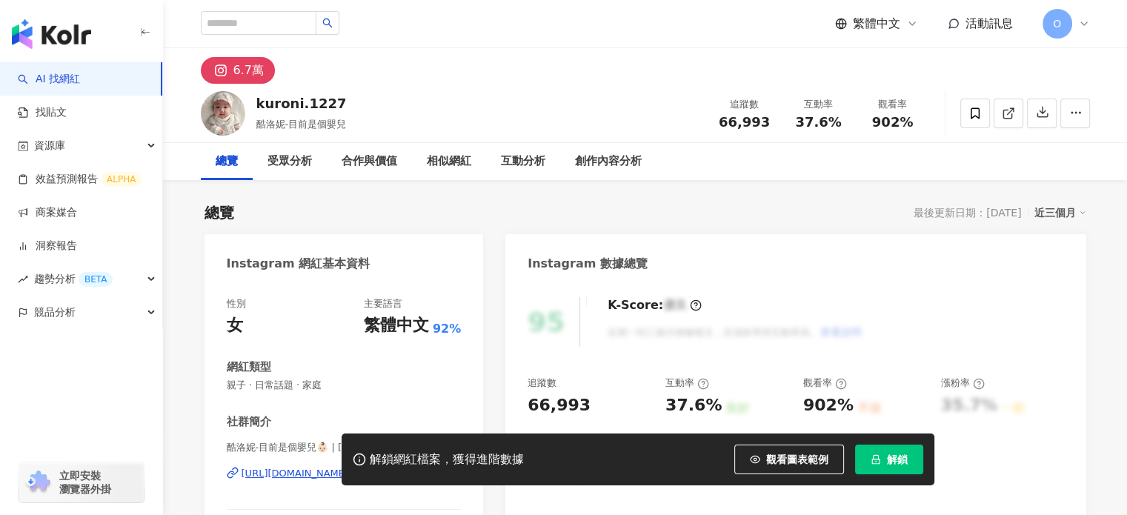
click at [302, 102] on div "kuroni.1227" at bounding box center [301, 103] width 90 height 19
click at [300, 102] on div "kuroni.1227" at bounding box center [301, 103] width 90 height 19
click at [254, 99] on div "kuroni.1227 酷洛妮-目前是個嬰兒 追蹤數 66,993 互動率 37.6% 觀看率 902%" at bounding box center [645, 113] width 948 height 59
drag, startPoint x: 336, startPoint y: 109, endPoint x: 248, endPoint y: 102, distance: 88.4
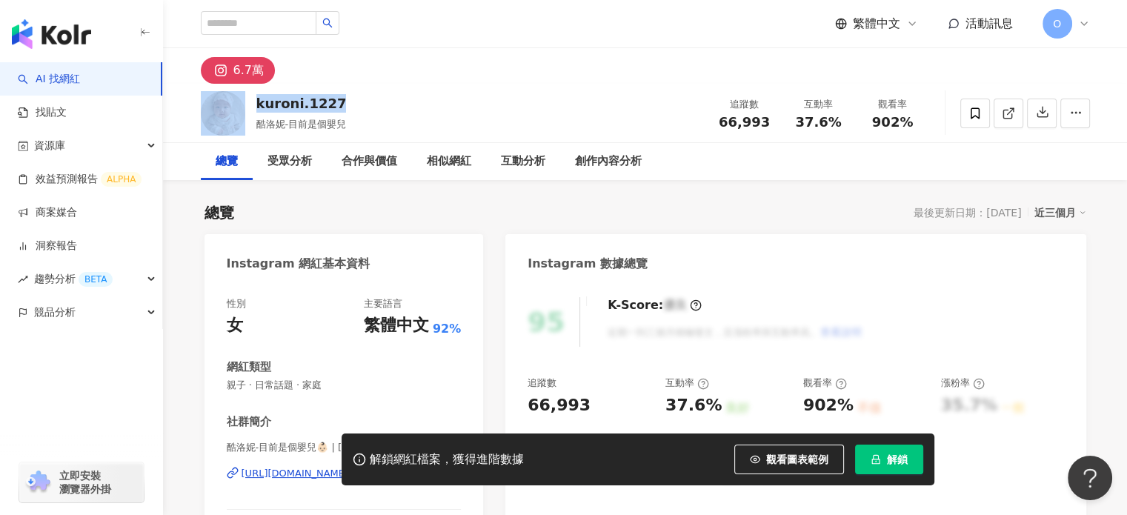
click at [248, 102] on div "kuroni.1227 酷洛妮-目前是個嬰兒 追蹤數 66,993 互動率 37.6% 觀看率 902%" at bounding box center [645, 113] width 948 height 59
copy div "kuroni.1227"
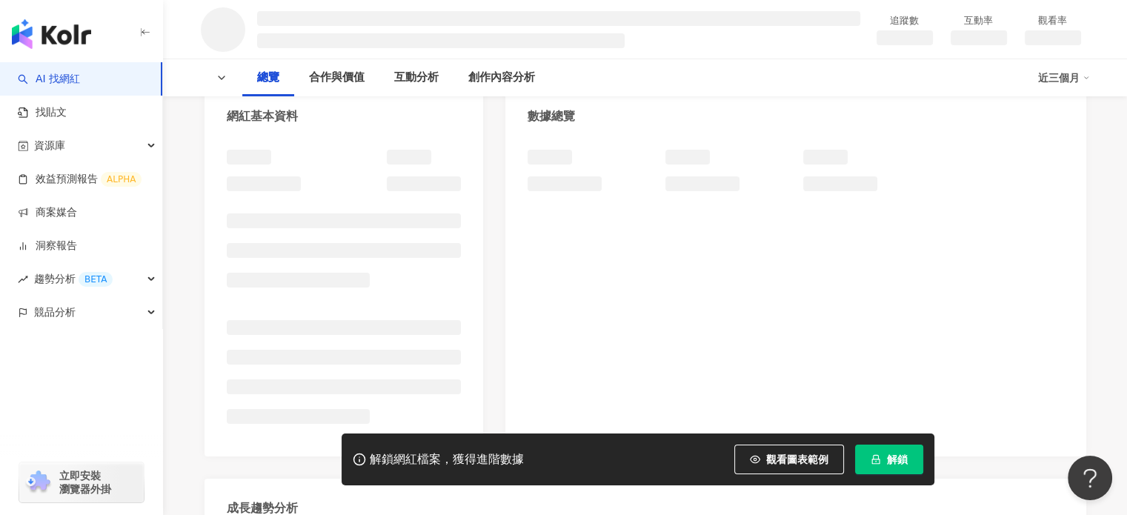
scroll to position [148, 0]
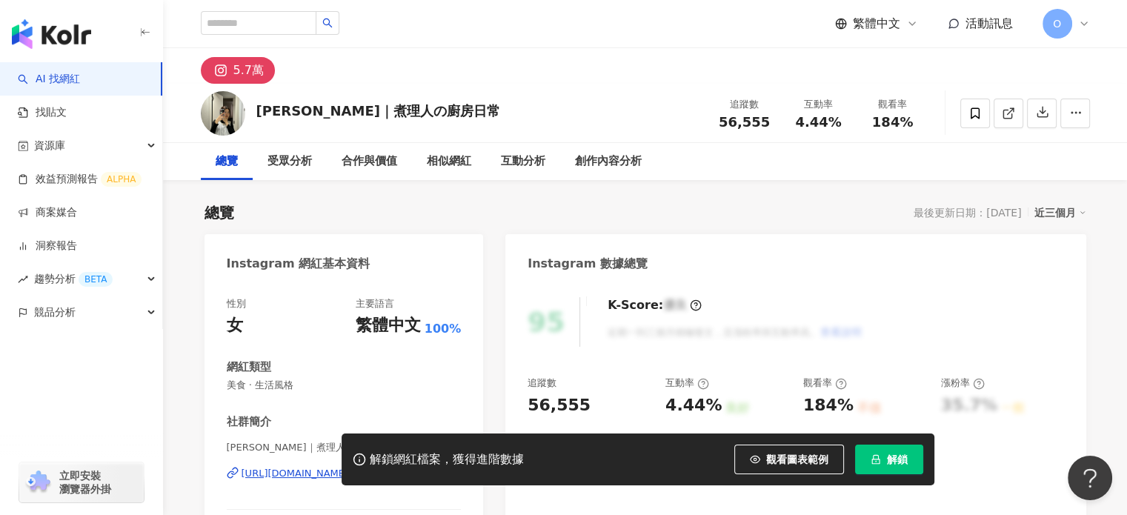
drag, startPoint x: 813, startPoint y: 219, endPoint x: 892, endPoint y: 233, distance: 79.6
click at [813, 219] on div "總覽 最後更新日期：2025/8/16 近三個月" at bounding box center [644, 212] width 881 height 21
